Goal: Information Seeking & Learning: Compare options

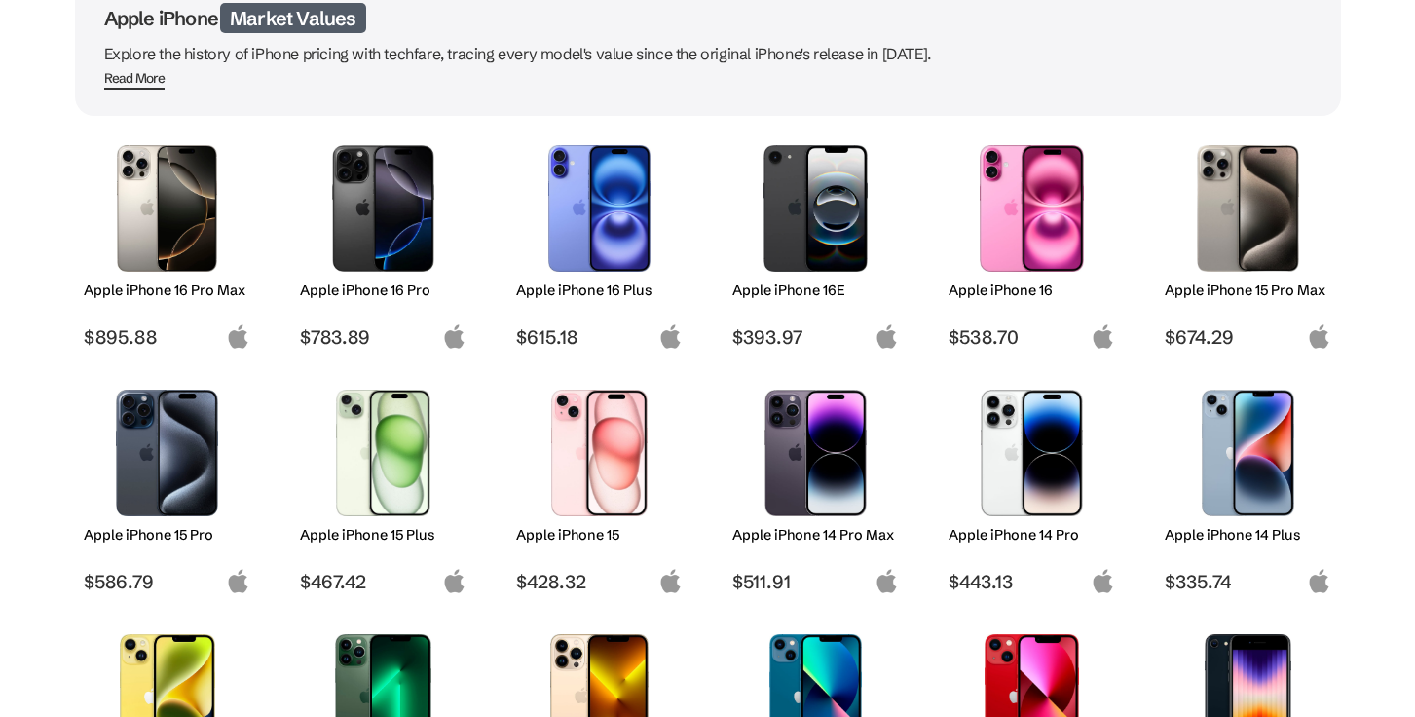
scroll to position [287, 0]
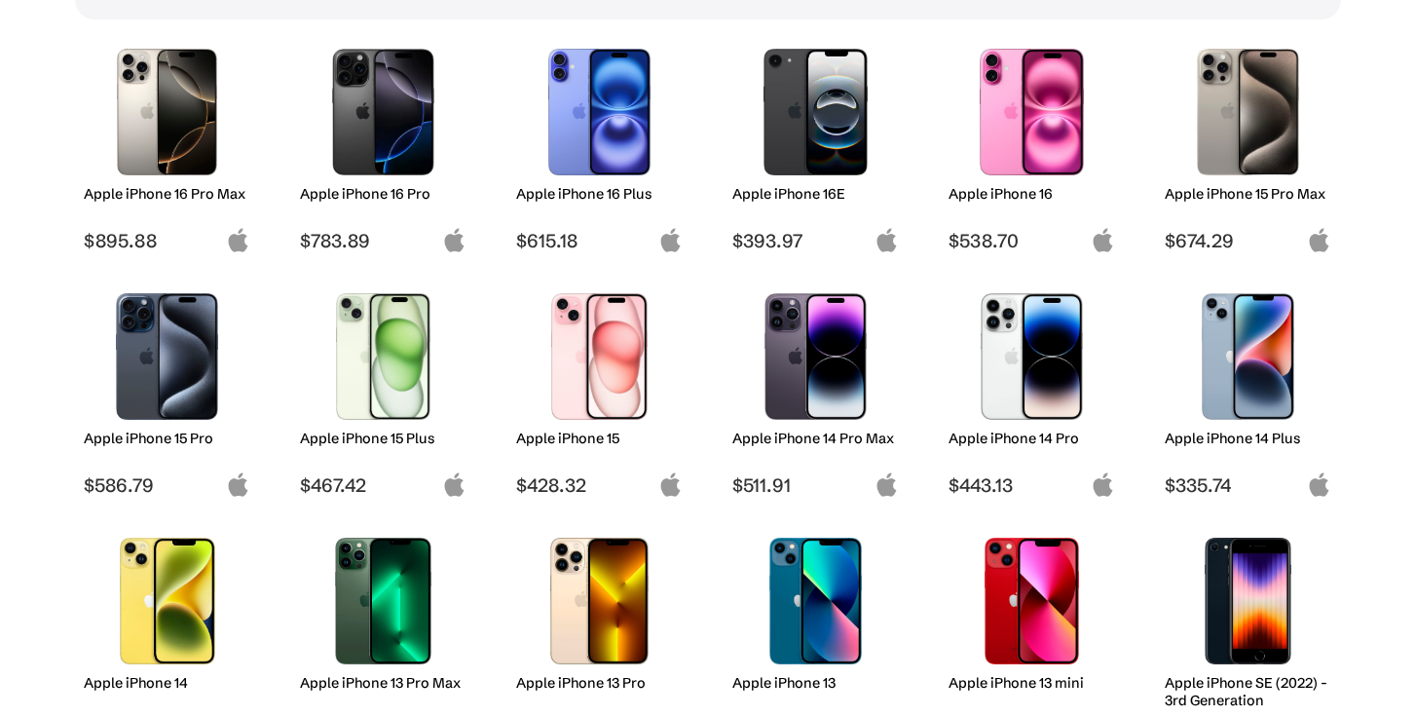
click at [154, 381] on img at bounding box center [166, 356] width 137 height 127
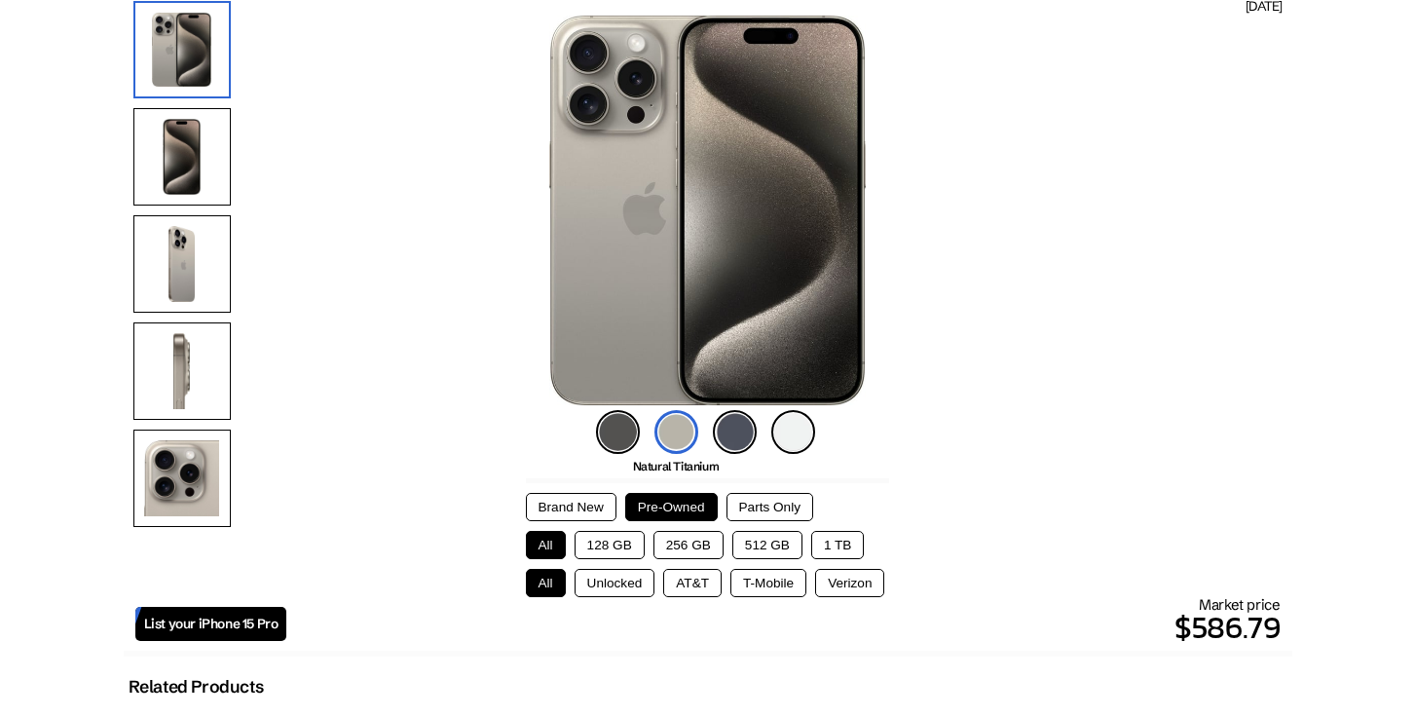
scroll to position [347, 0]
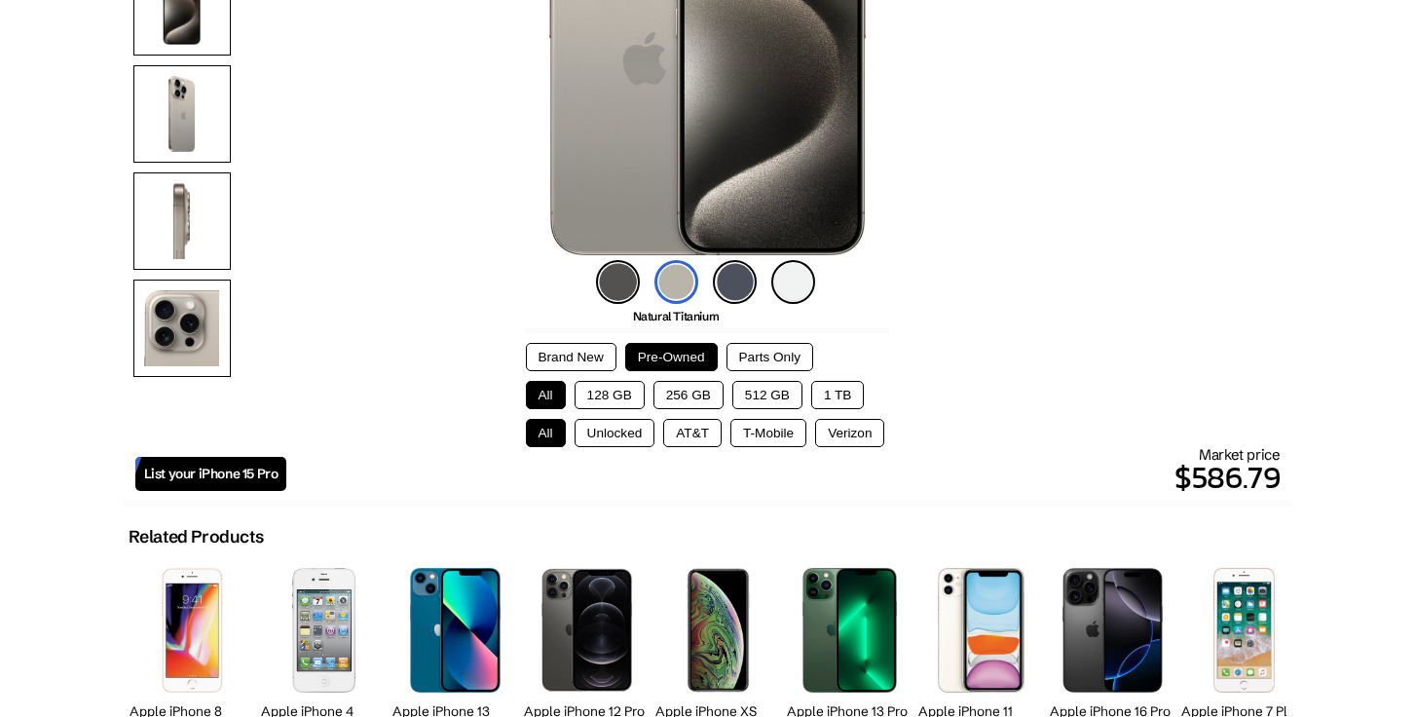
click at [736, 285] on img at bounding box center [735, 282] width 44 height 44
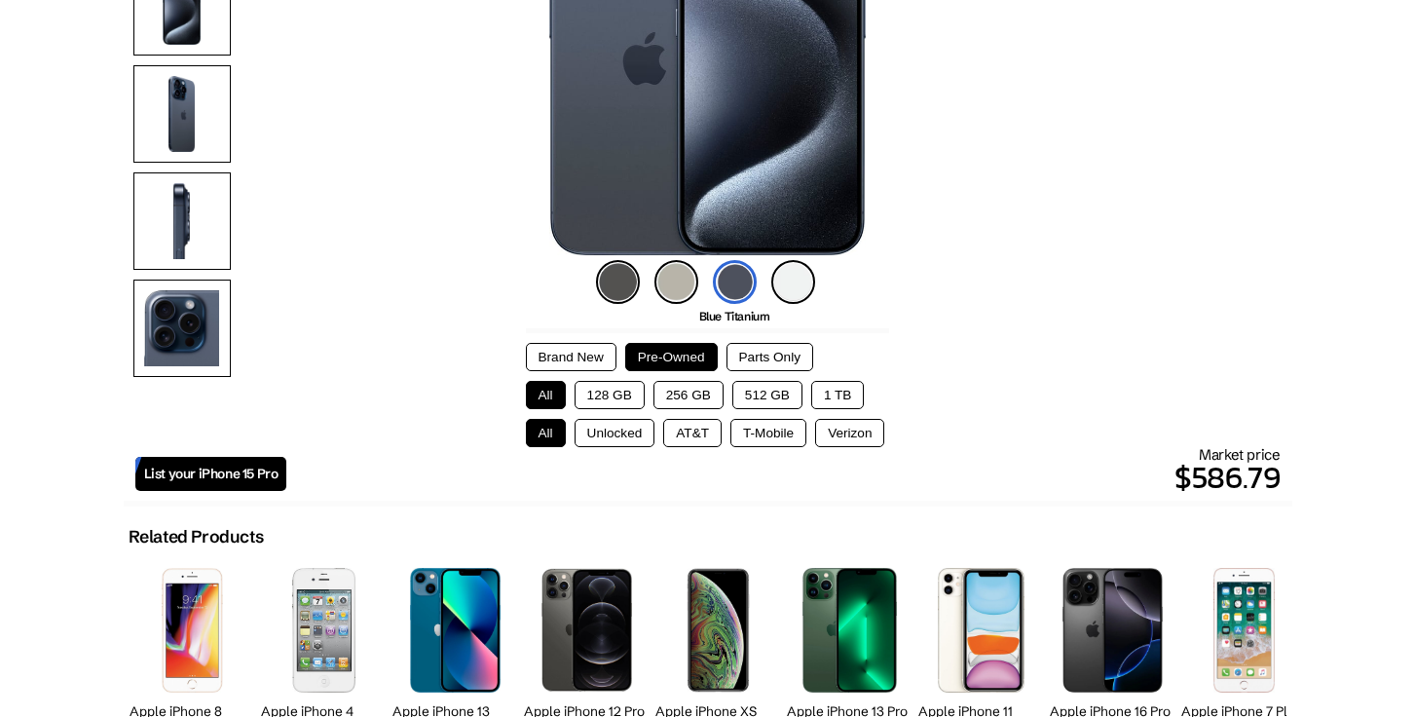
click at [683, 387] on button "256 GB" at bounding box center [689, 395] width 70 height 28
click at [609, 427] on button "Unlocked" at bounding box center [615, 433] width 81 height 28
click at [694, 430] on button "AT&T" at bounding box center [692, 433] width 58 height 28
click at [625, 434] on button "Unlocked" at bounding box center [615, 433] width 81 height 28
click at [839, 386] on button "1 TB" at bounding box center [837, 395] width 53 height 28
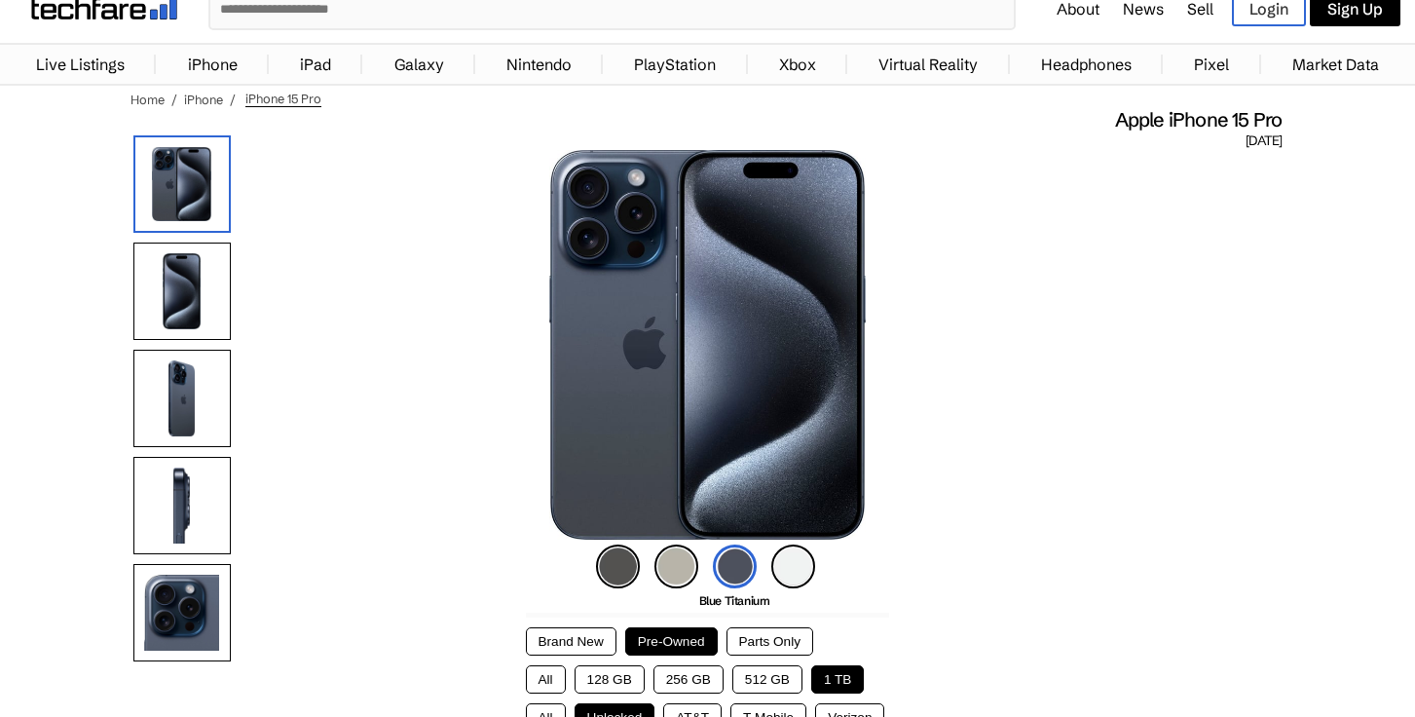
scroll to position [0, 0]
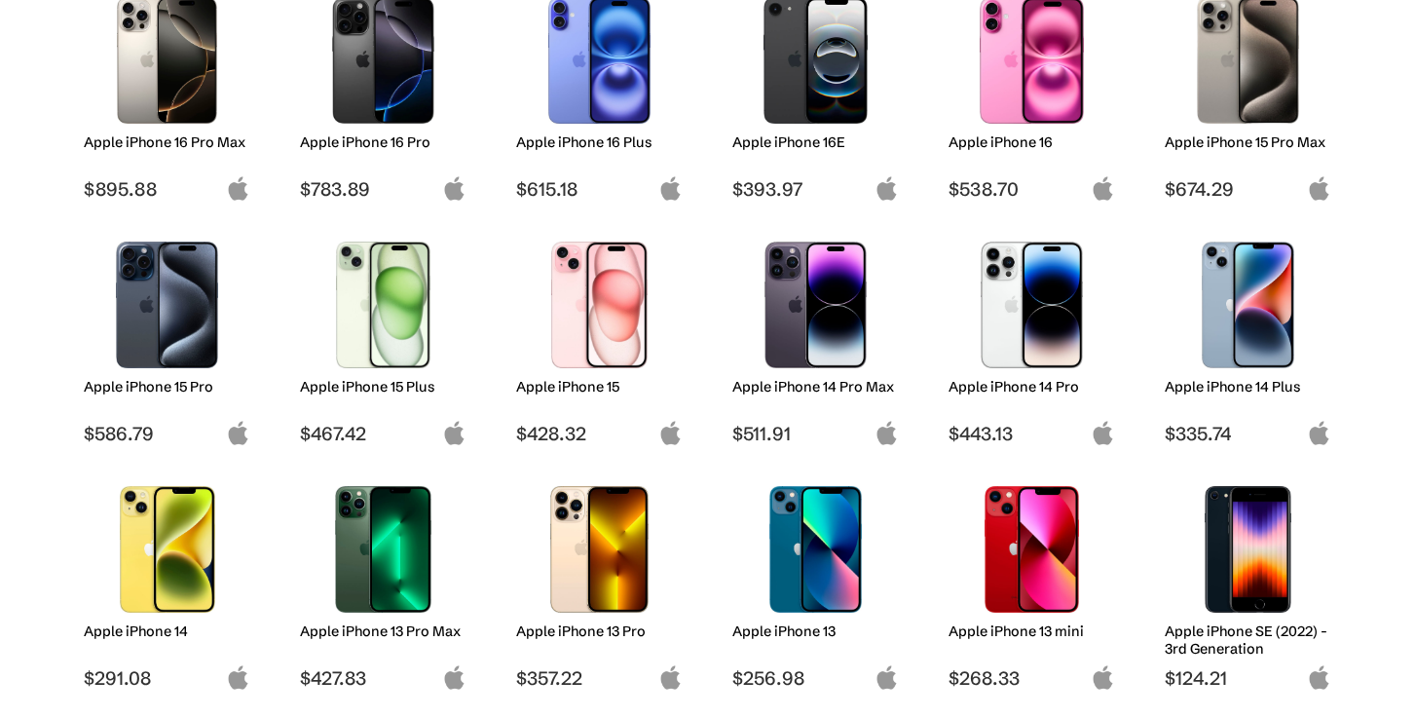
scroll to position [498, 0]
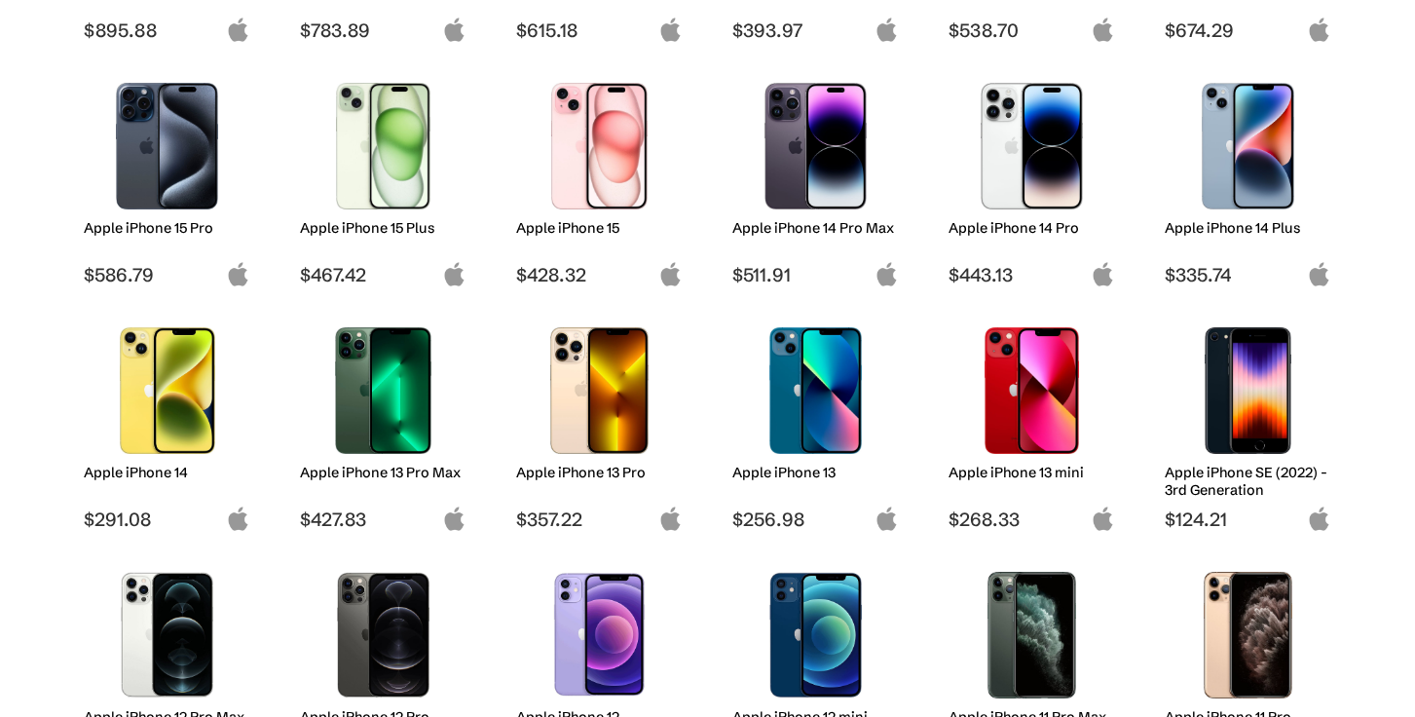
click at [392, 413] on img at bounding box center [383, 390] width 137 height 127
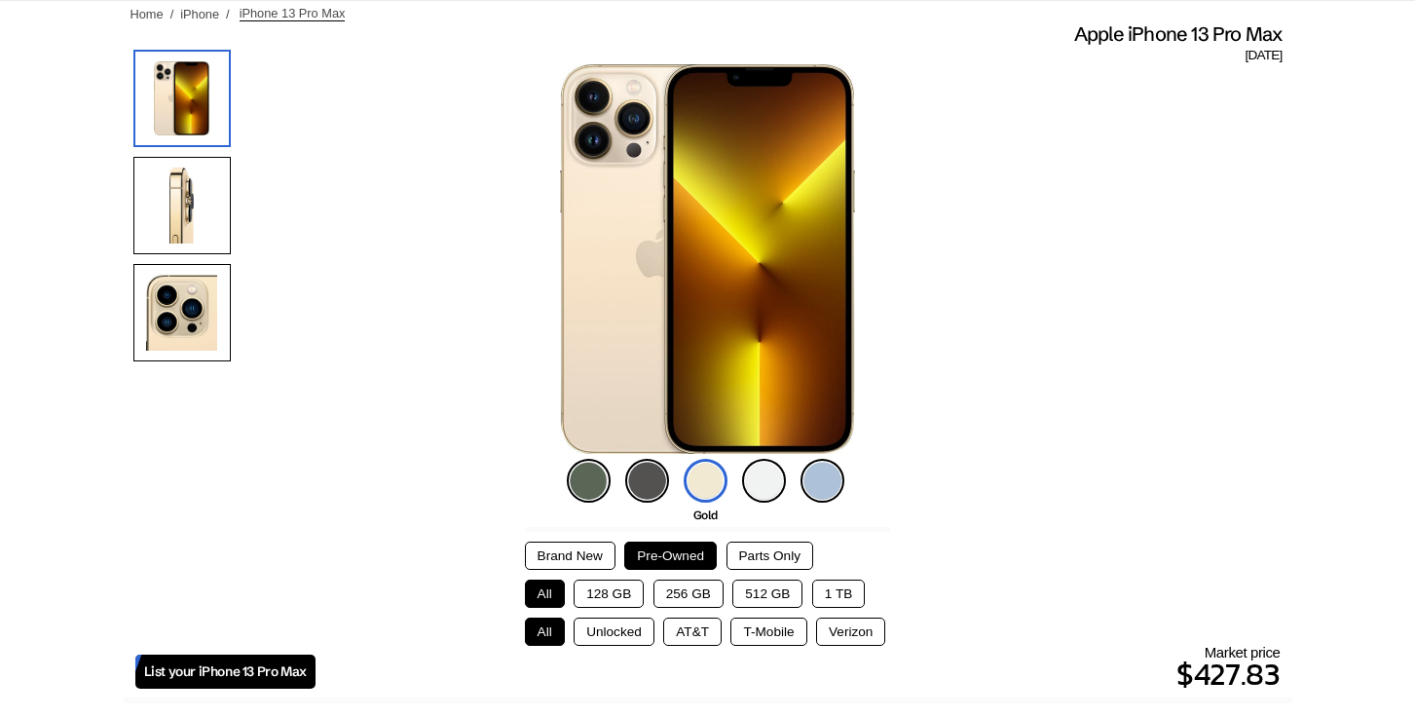
scroll to position [170, 0]
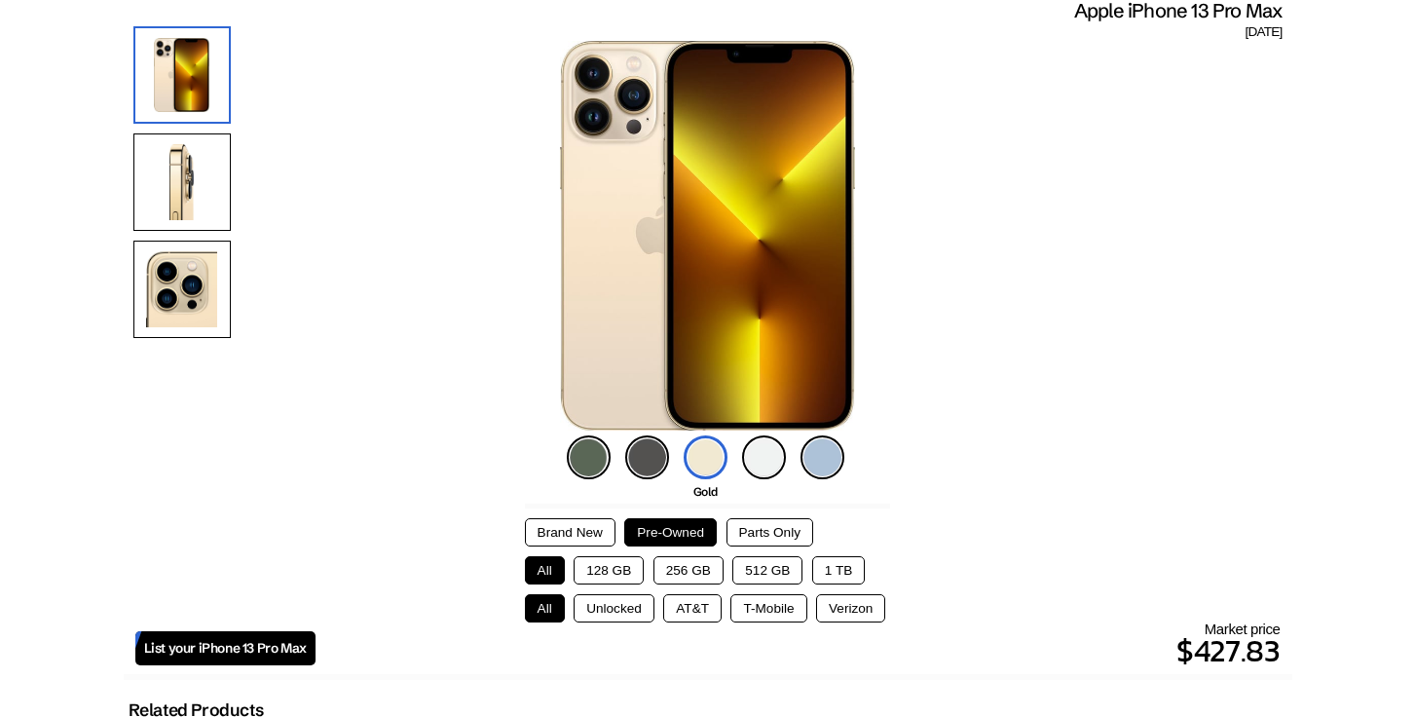
click at [636, 466] on img at bounding box center [647, 457] width 44 height 44
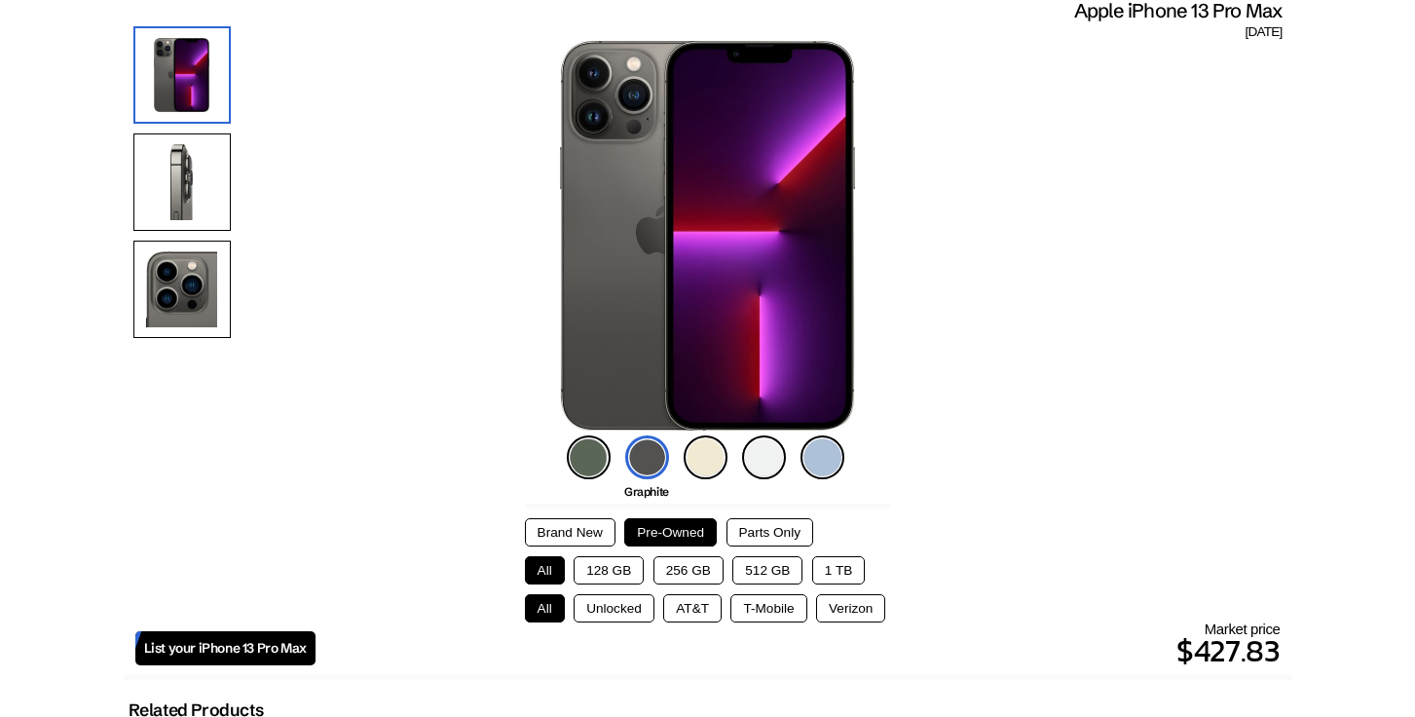
click at [759, 568] on button "512 GB" at bounding box center [768, 570] width 70 height 28
click at [613, 603] on button "Unlocked" at bounding box center [614, 608] width 81 height 28
